Goal: Task Accomplishment & Management: Complete application form

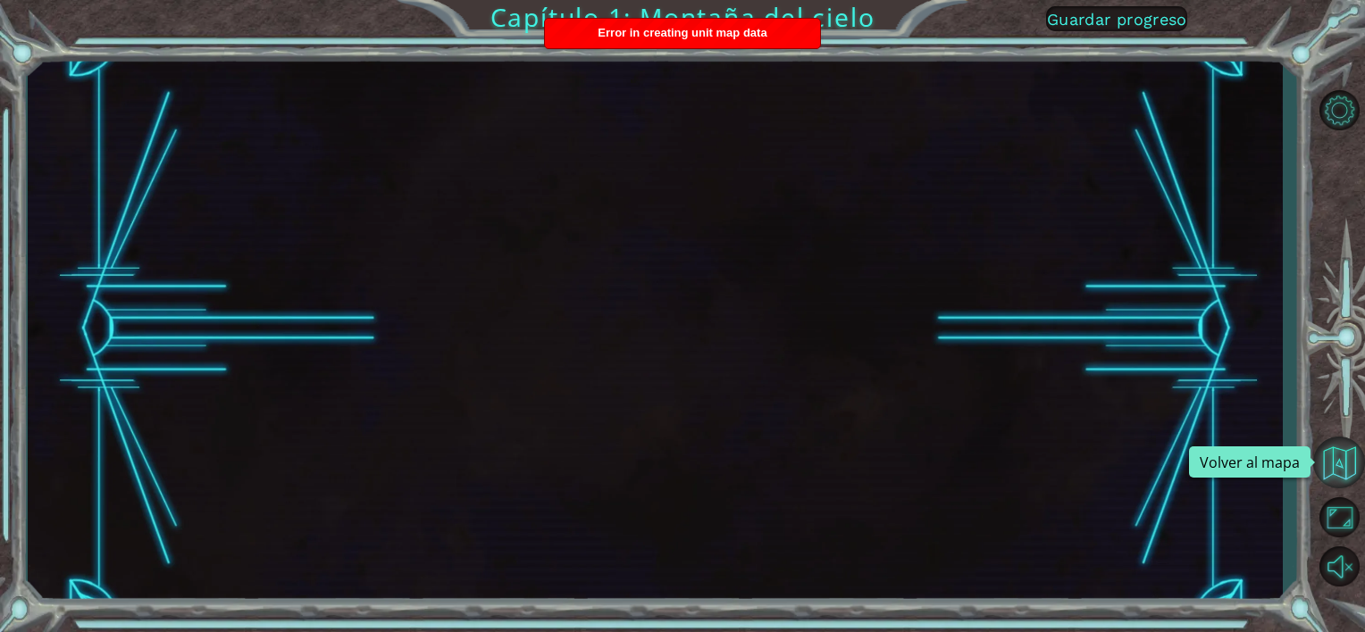
click at [1340, 461] on button "Volver al mapa" at bounding box center [1339, 463] width 52 height 52
click at [1129, 29] on span "Guardar progreso" at bounding box center [1117, 19] width 140 height 19
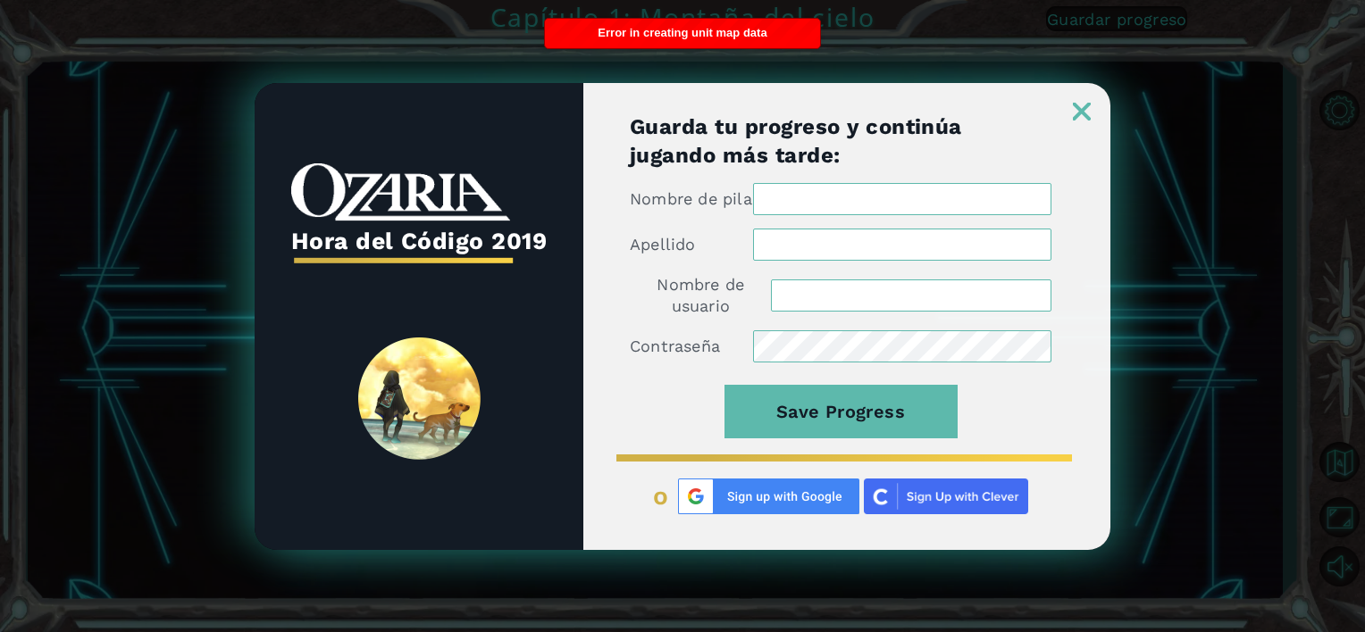
type input "[PERSON_NAME]"
click at [1070, 103] on div at bounding box center [846, 102] width 527 height 38
click at [1081, 103] on img at bounding box center [1082, 112] width 18 height 18
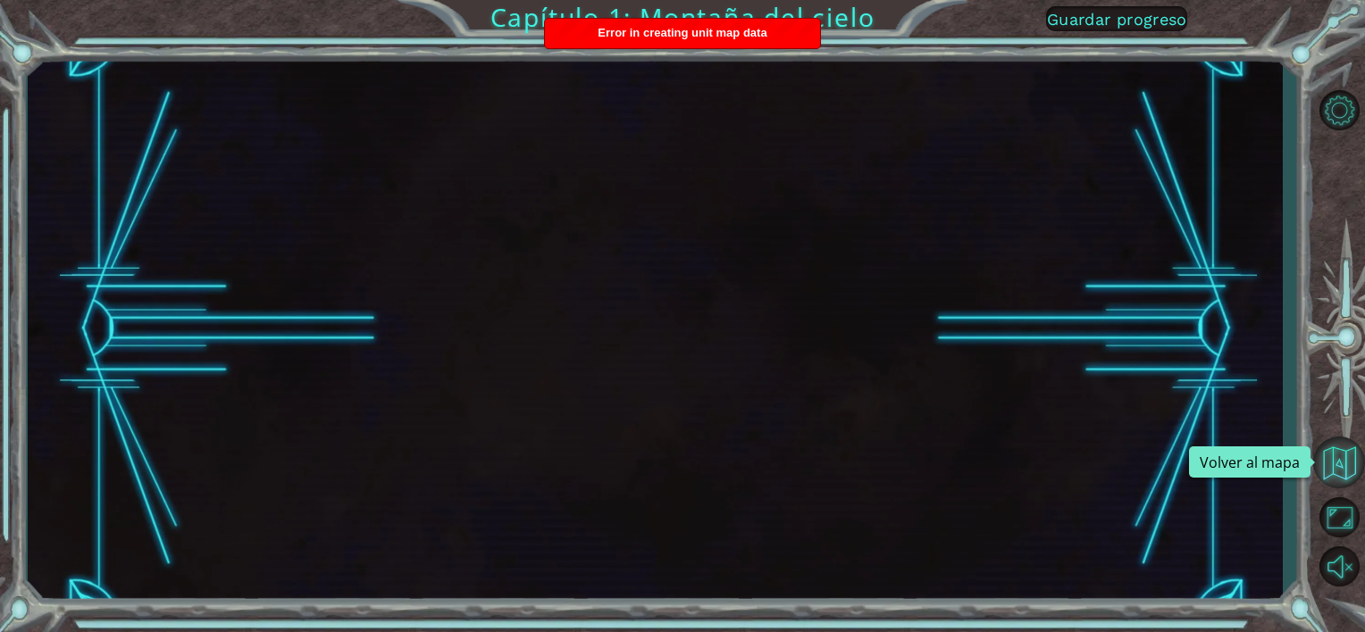
click at [1332, 464] on button "Volver al mapa" at bounding box center [1339, 463] width 52 height 52
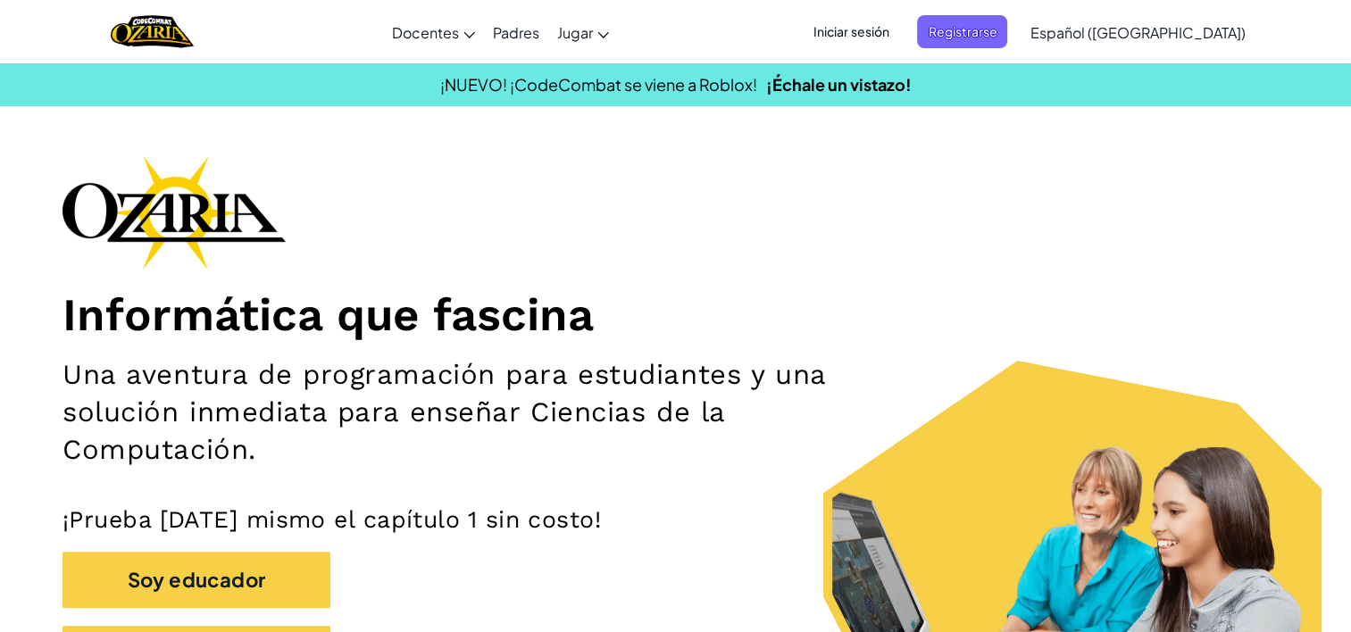
click at [899, 34] on span "Iniciar sesión" at bounding box center [851, 31] width 96 height 33
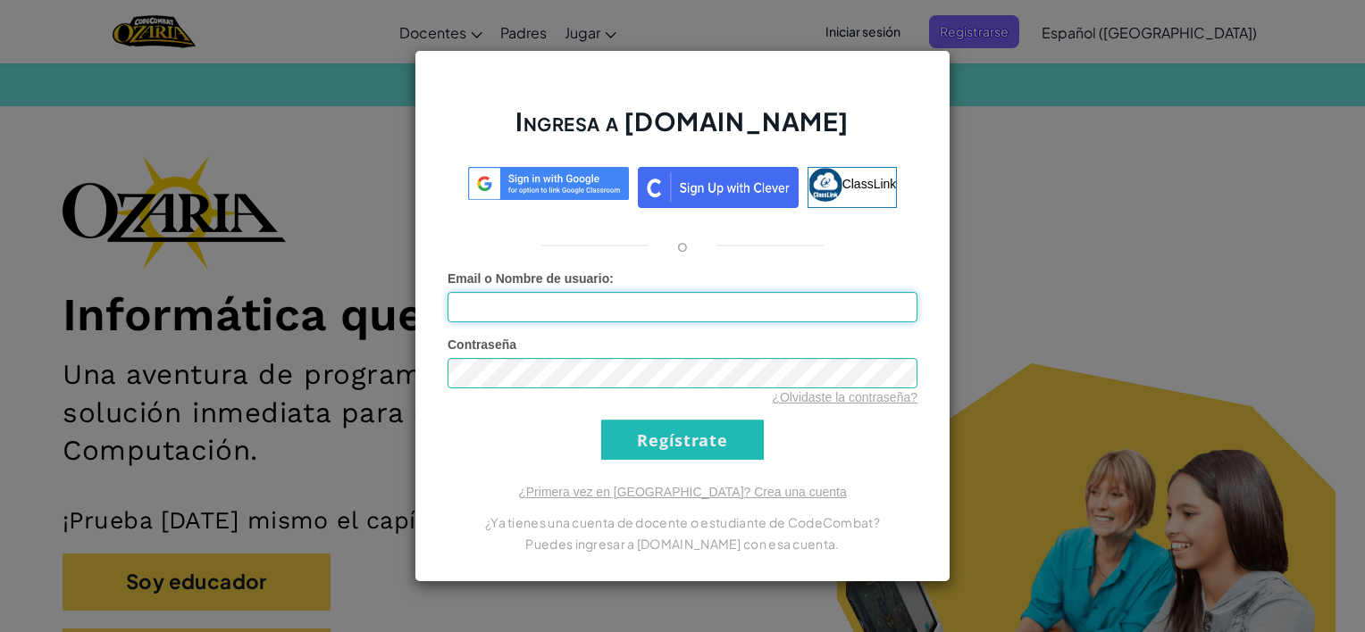
type input "[PERSON_NAME]"
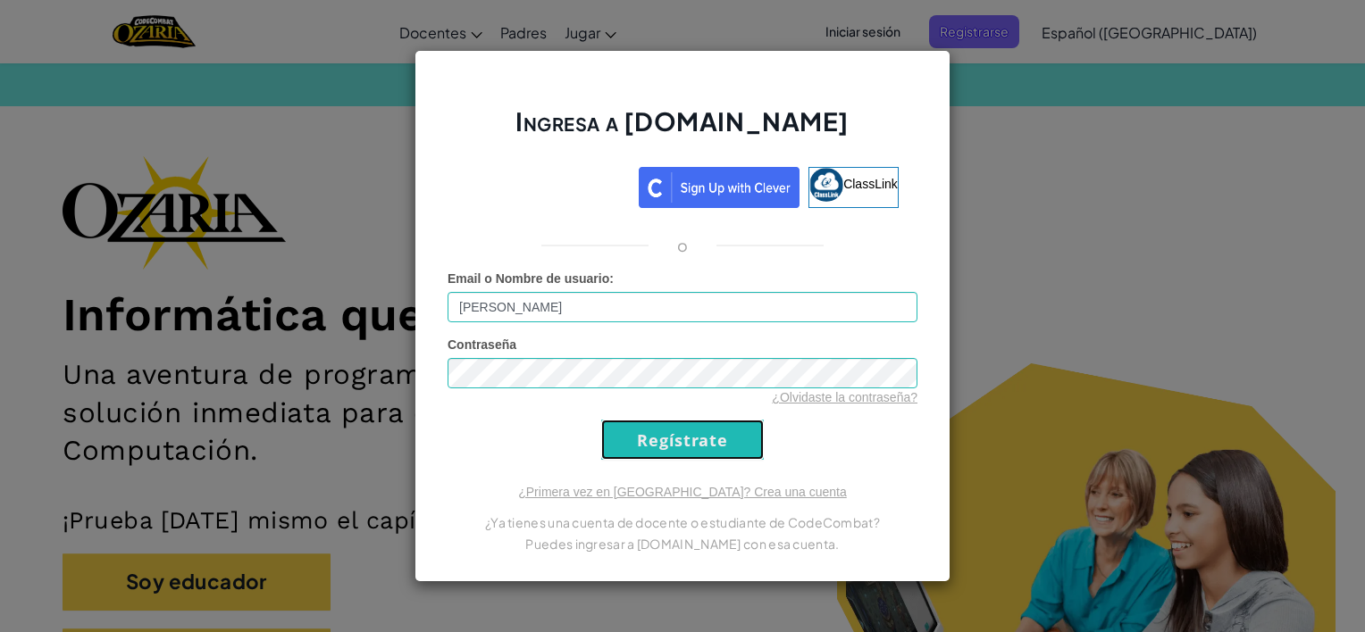
click at [679, 437] on input "Regístrate" at bounding box center [682, 440] width 163 height 40
